Goal: Task Accomplishment & Management: Complete application form

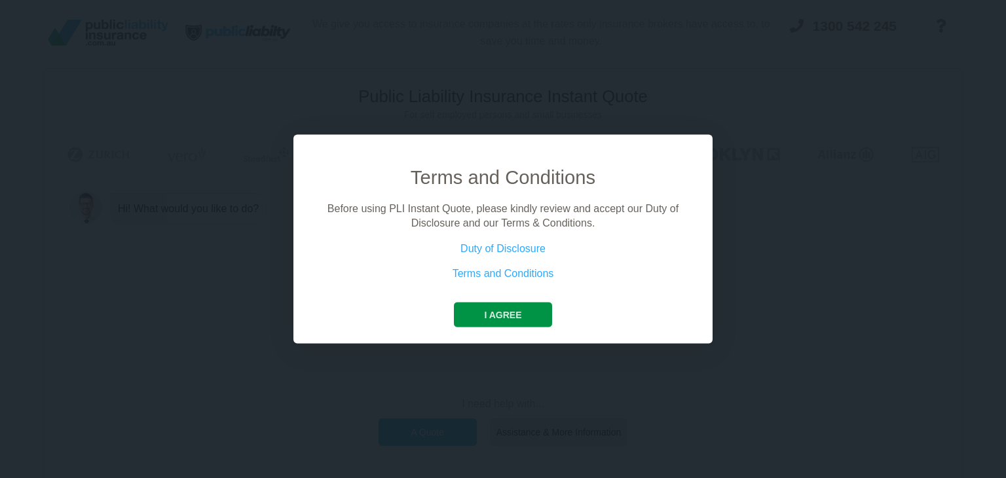
drag, startPoint x: 499, startPoint y: 310, endPoint x: 514, endPoint y: 307, distance: 15.3
click at [499, 310] on button "I agree" at bounding box center [503, 314] width 98 height 25
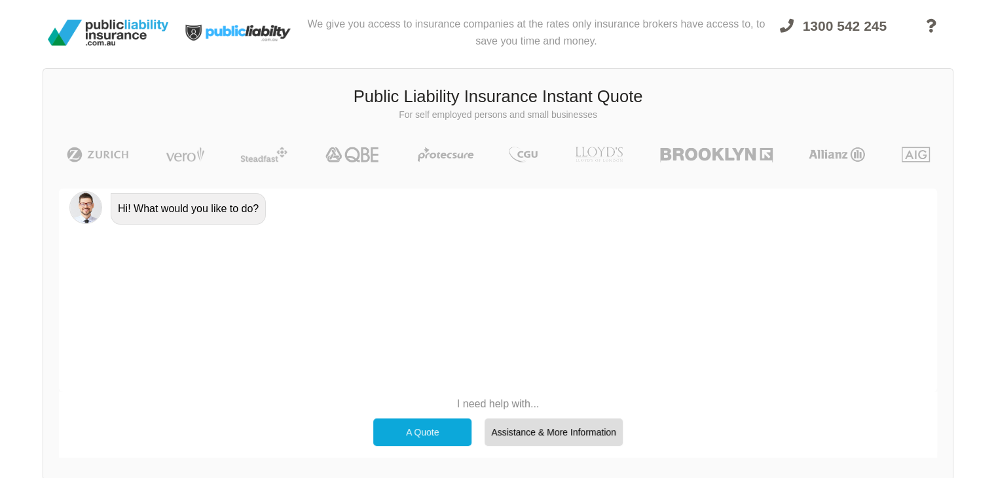
click at [432, 431] on div "A Quote" at bounding box center [422, 433] width 98 height 28
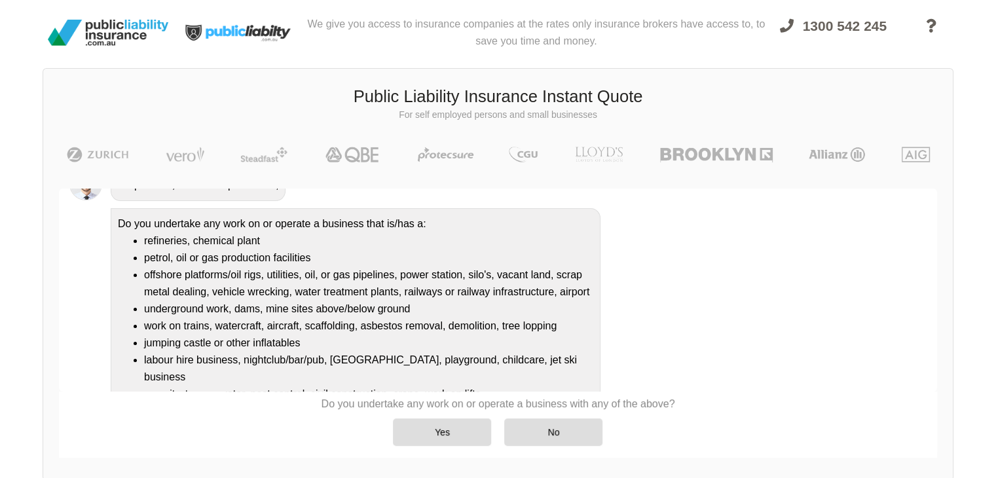
scroll to position [131, 0]
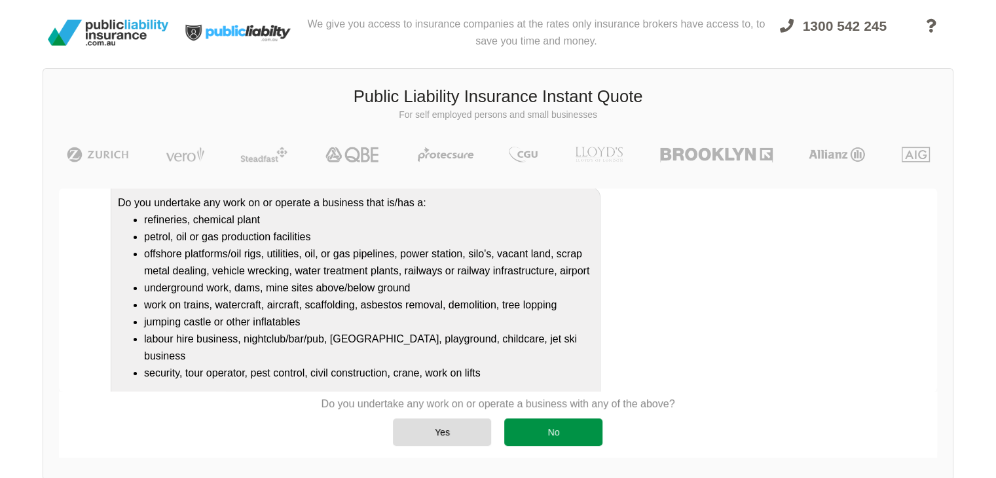
click at [579, 438] on div "No" at bounding box center [553, 433] width 98 height 28
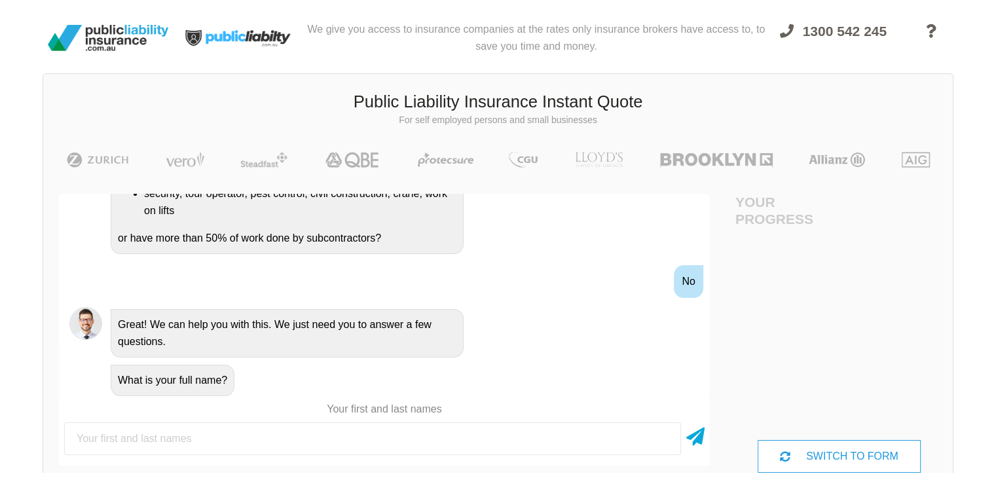
scroll to position [0, 0]
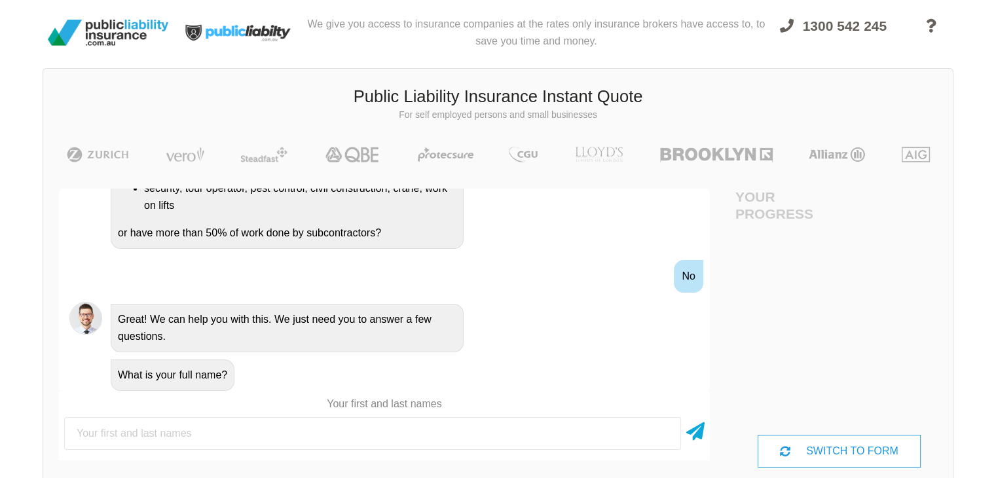
type input "I"
type input "[PERSON_NAME]"
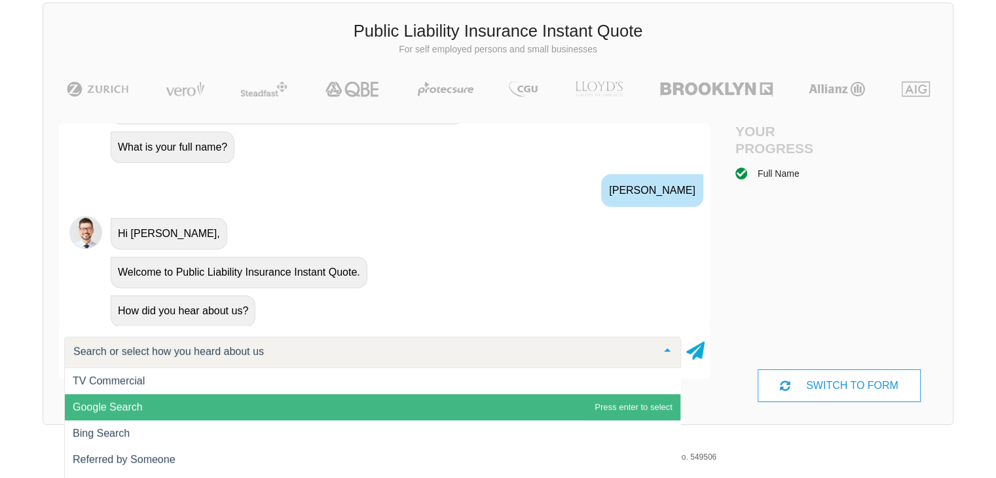
click at [203, 405] on span "Google Search" at bounding box center [373, 407] width 616 height 26
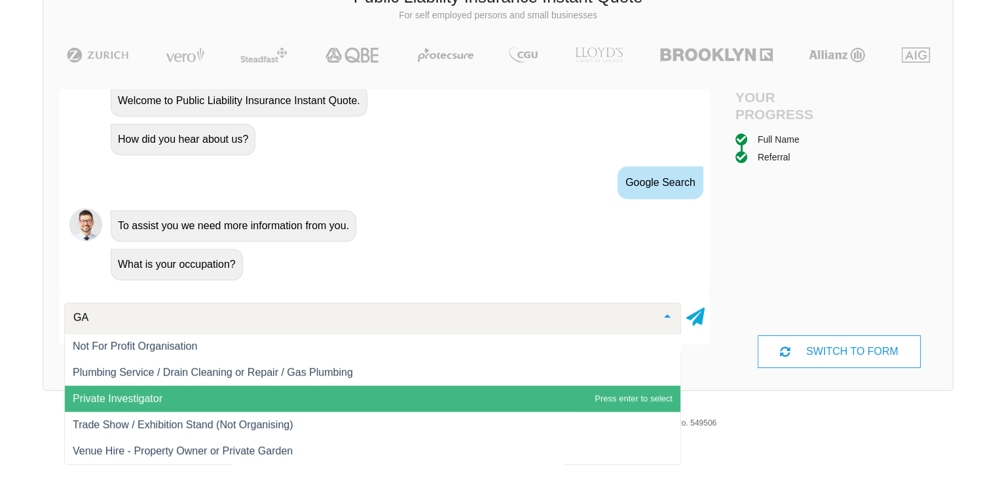
scroll to position [314, 0]
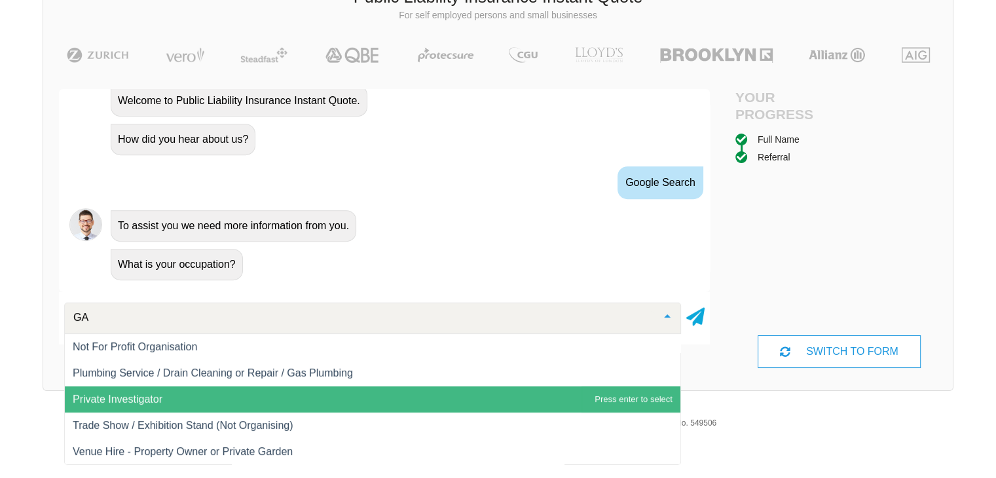
type input "GAS"
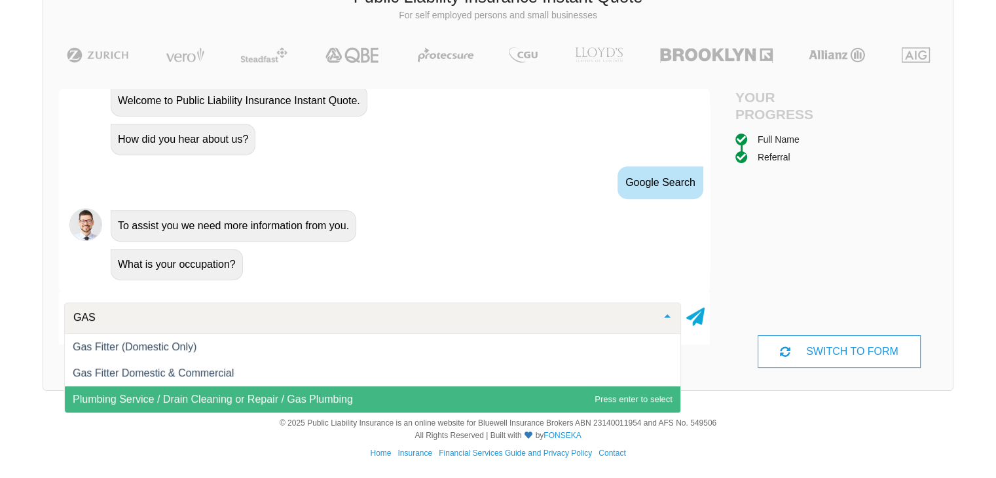
click at [172, 401] on span "Plumbing Service / Drain Cleaning or Repair / Gas Plumbing" at bounding box center [213, 399] width 280 height 11
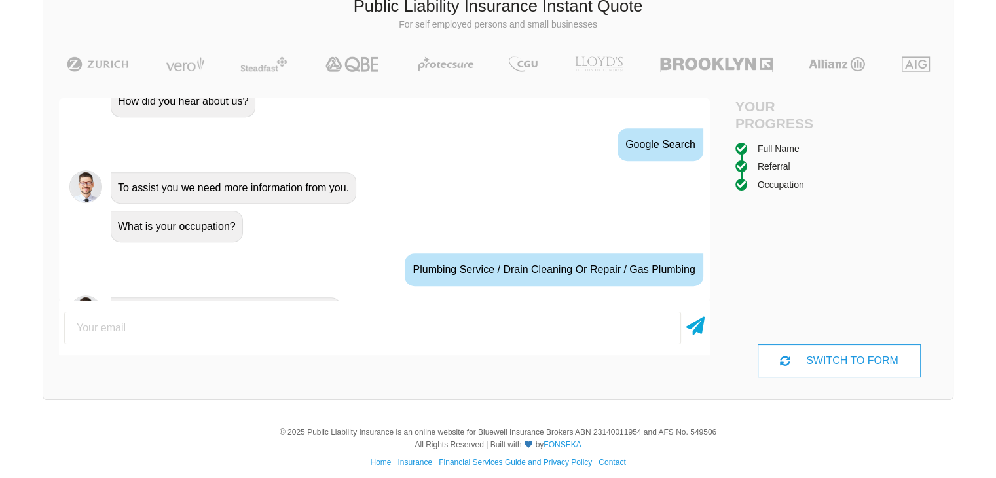
scroll to position [722, 0]
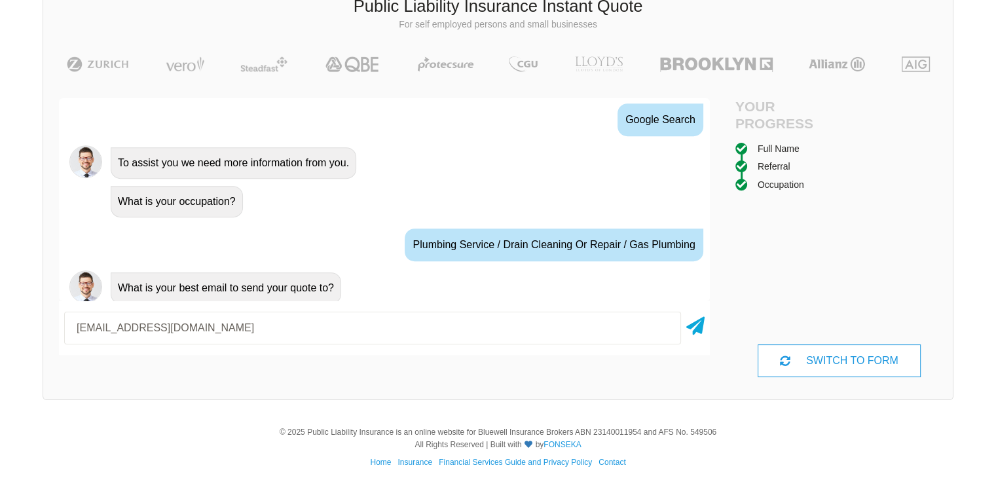
type input "[EMAIL_ADDRESS][DOMAIN_NAME]"
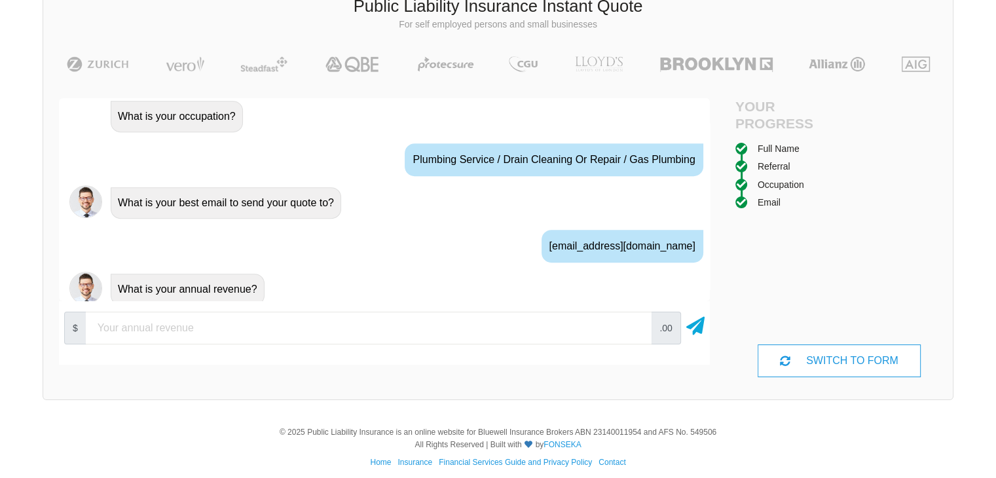
scroll to position [808, 0]
type input "250000"
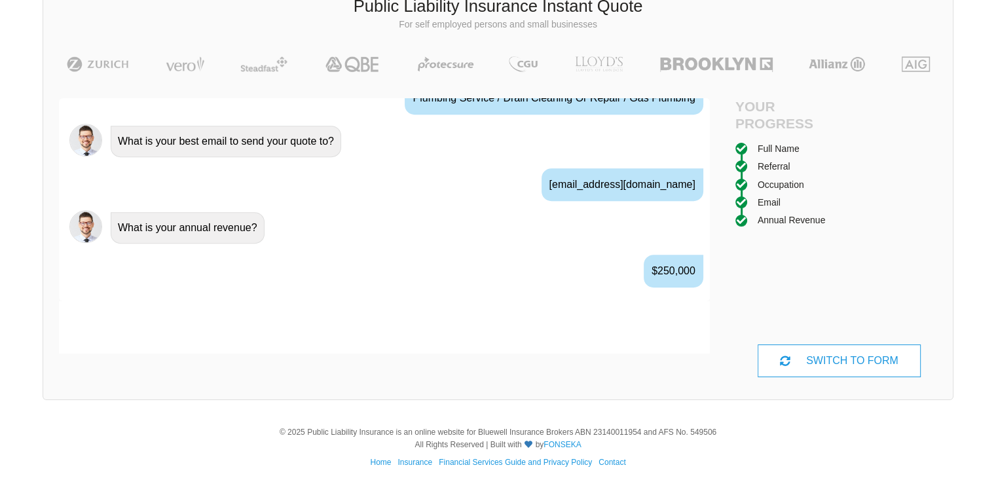
scroll to position [893, 0]
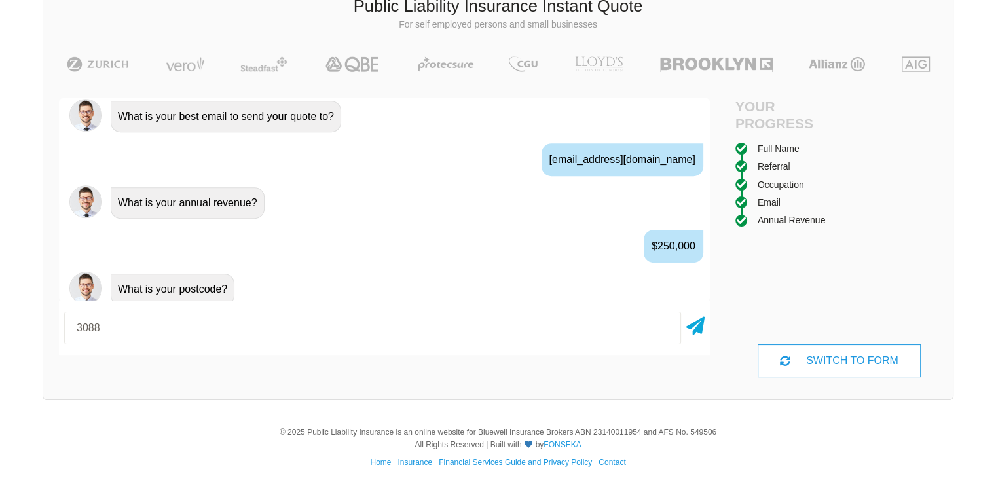
type input "3088"
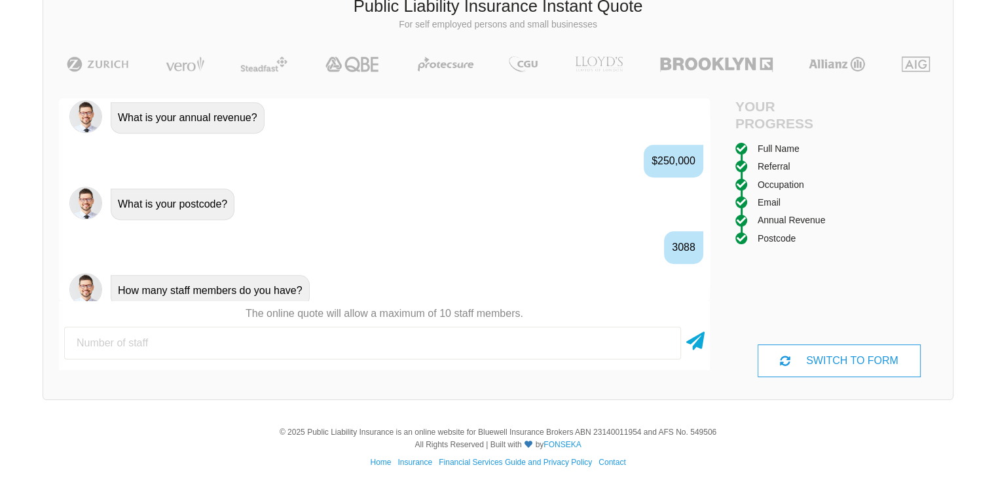
scroll to position [979, 0]
type input "3"
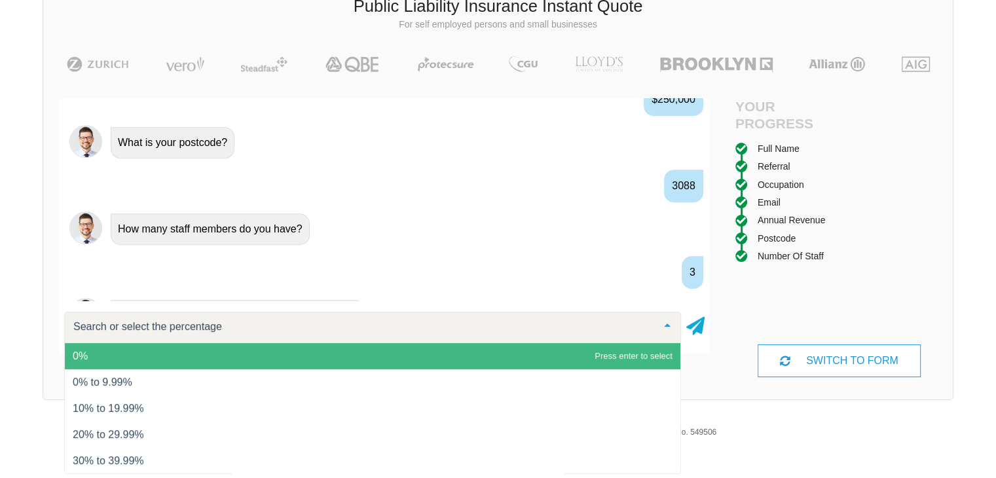
scroll to position [1064, 0]
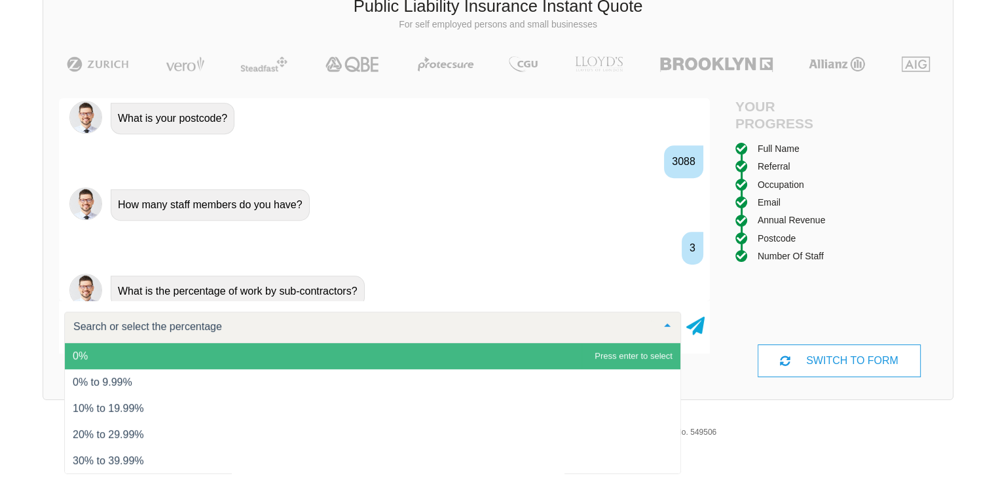
click at [91, 350] on span "0%" at bounding box center [373, 356] width 616 height 26
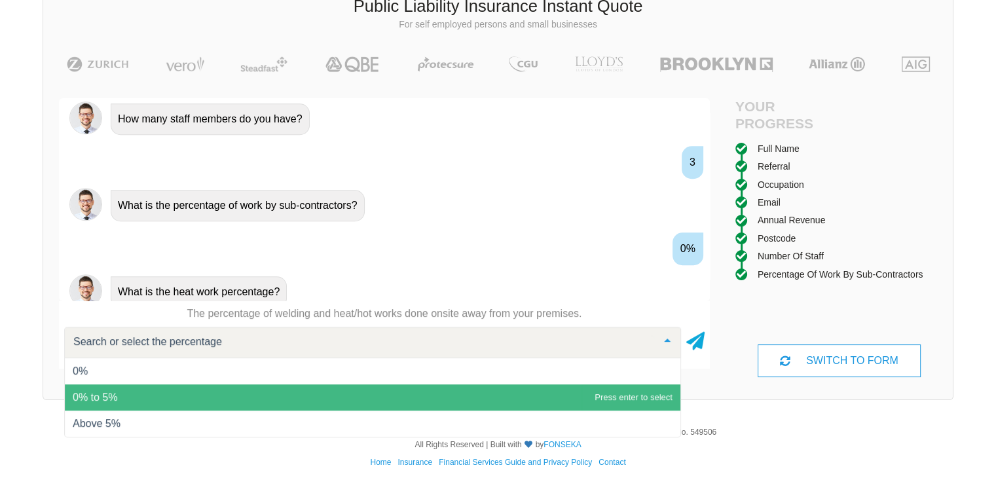
scroll to position [100, 0]
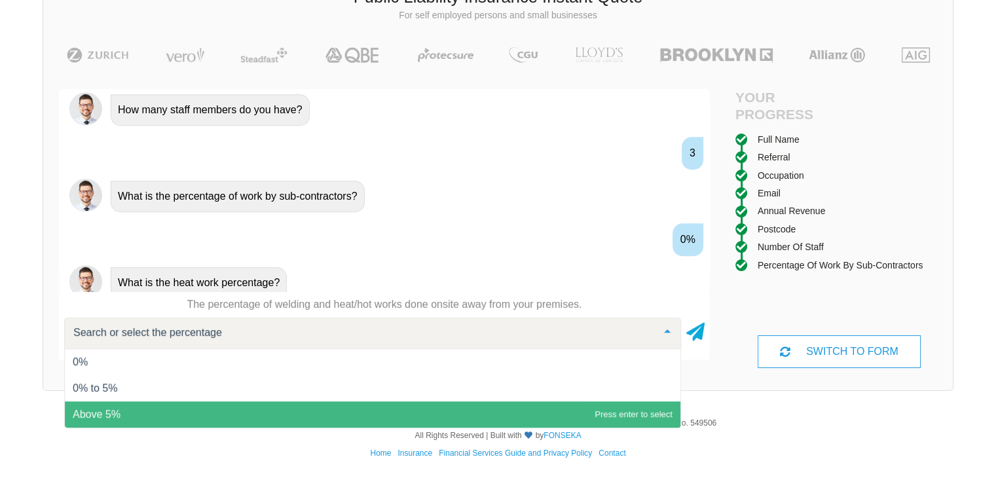
click at [119, 413] on span "Above 5%" at bounding box center [97, 414] width 48 height 11
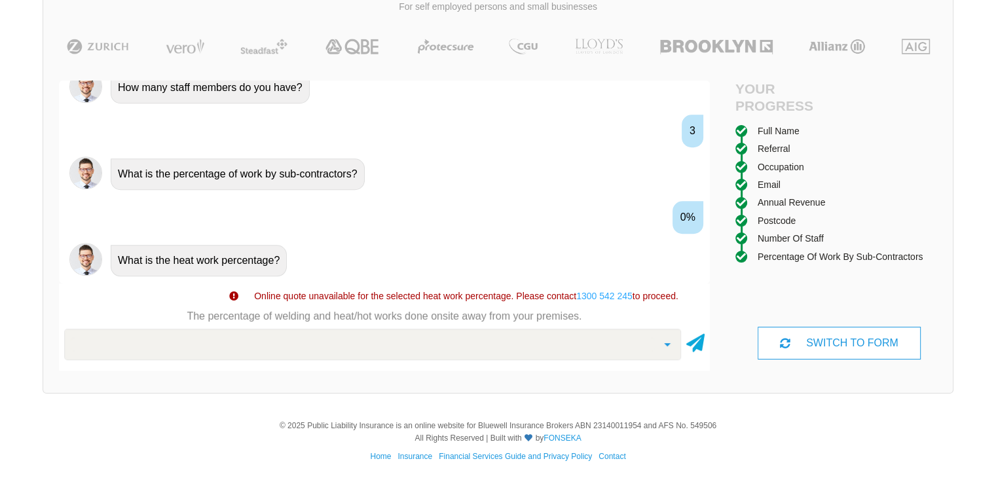
scroll to position [111, 0]
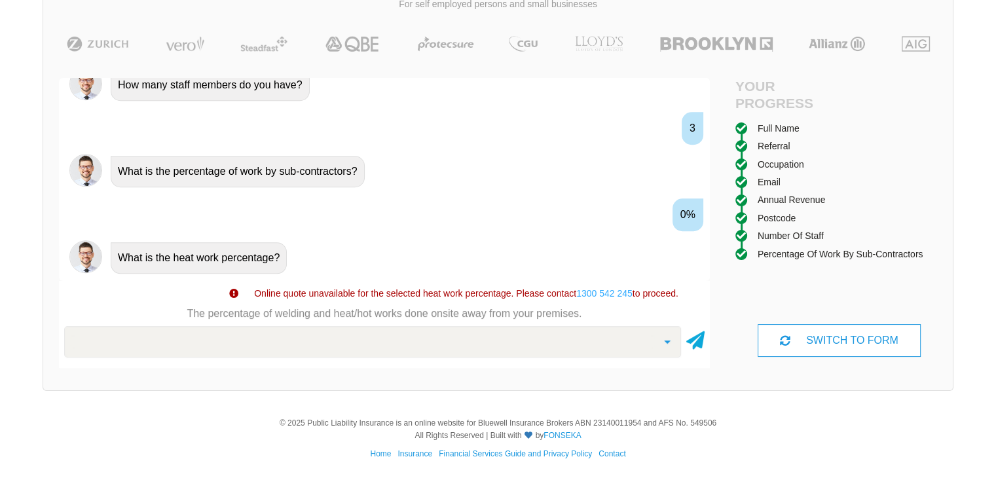
click at [693, 202] on div "0%" at bounding box center [688, 214] width 31 height 33
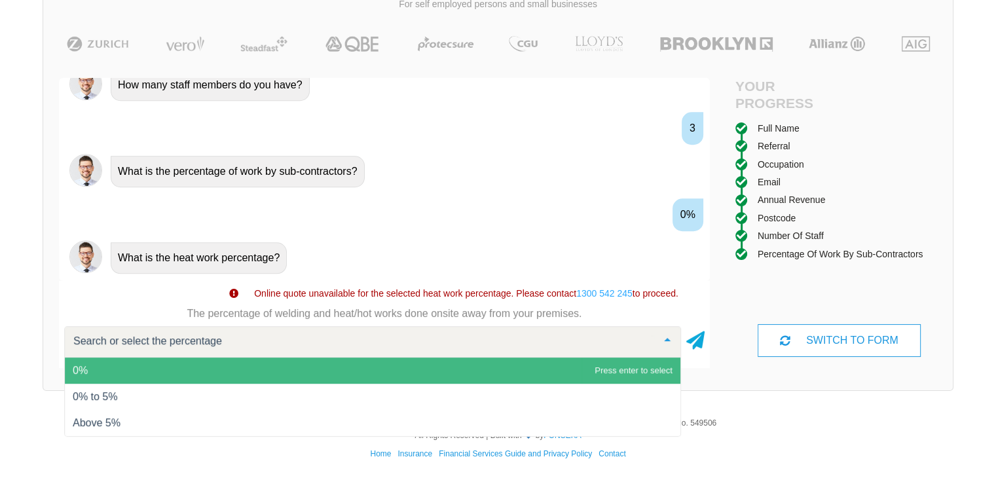
click at [134, 367] on span "0%" at bounding box center [373, 371] width 616 height 26
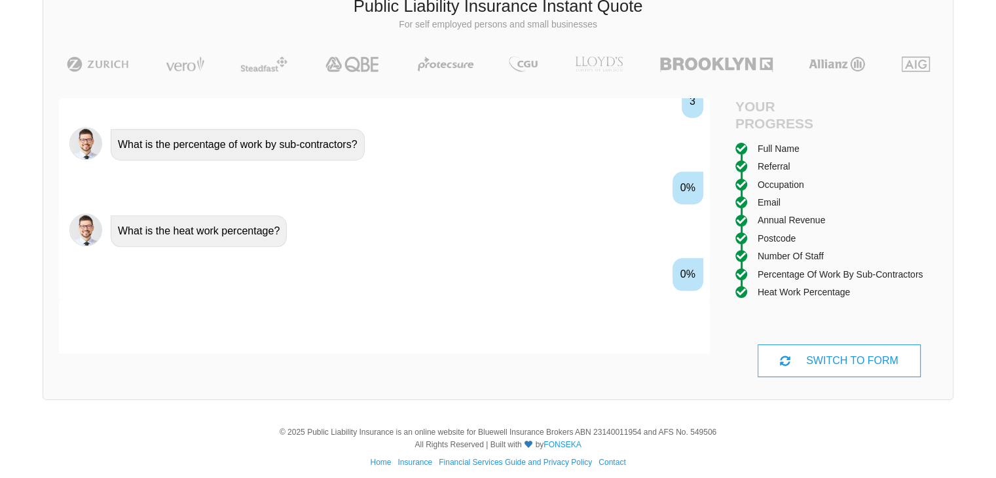
scroll to position [1236, 0]
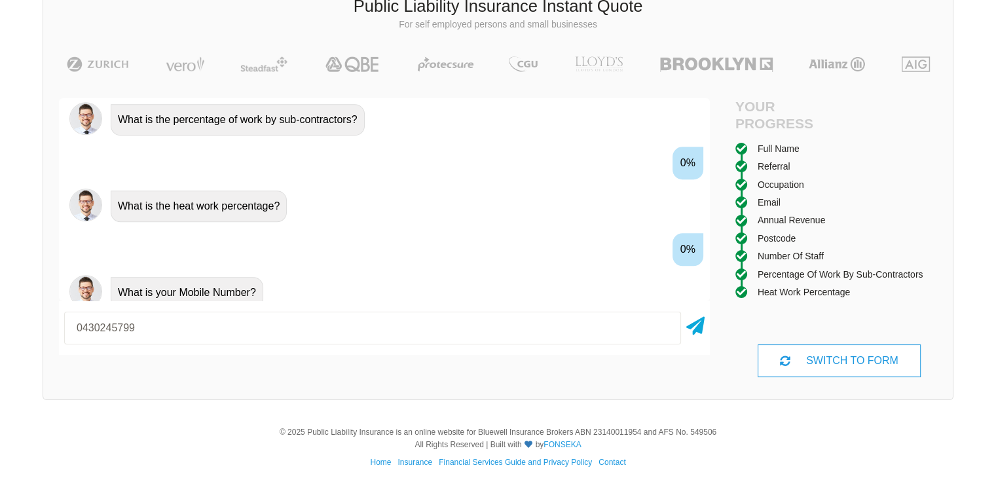
type input "0430245799"
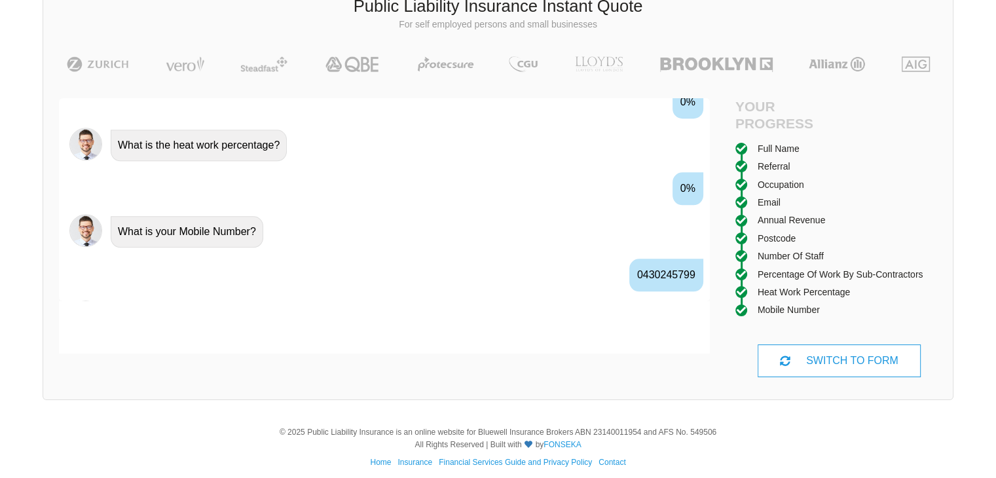
scroll to position [1322, 0]
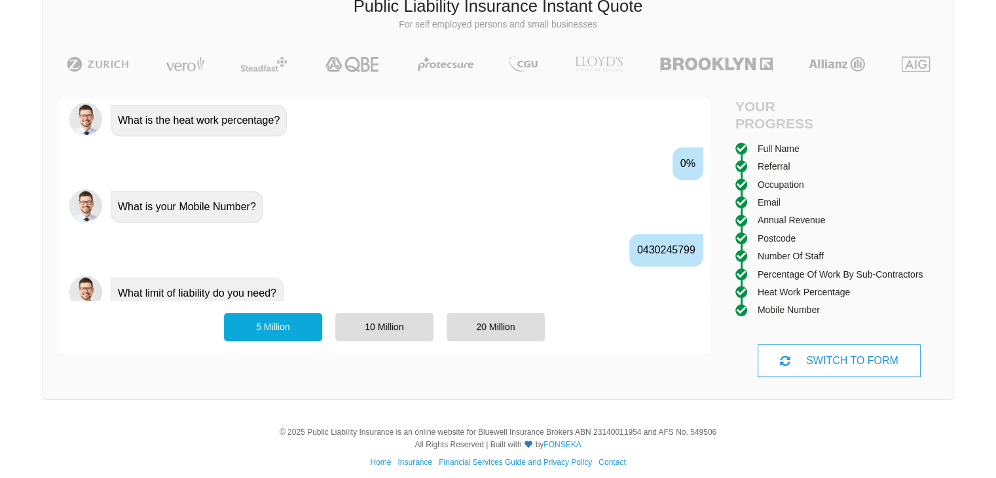
click at [278, 326] on div "5 Million" at bounding box center [273, 327] width 98 height 28
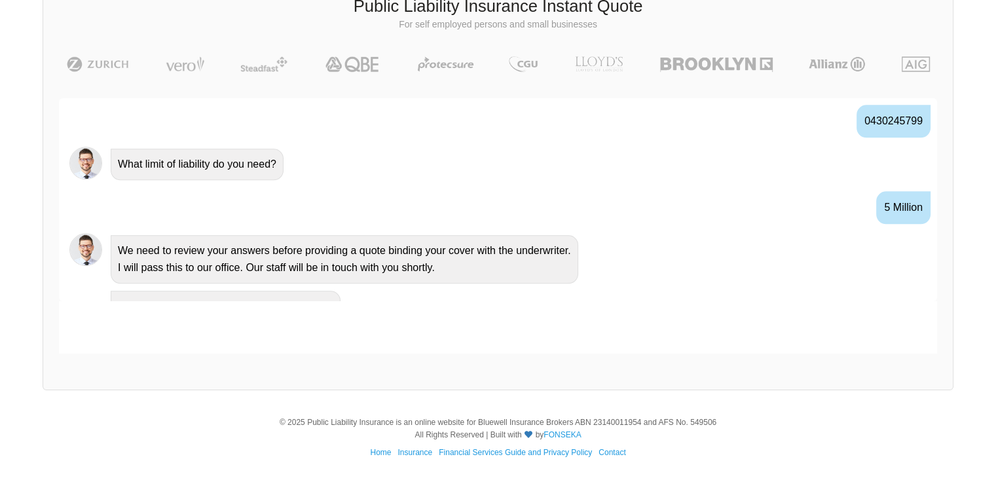
scroll to position [1378, 0]
